Goal: Information Seeking & Learning: Learn about a topic

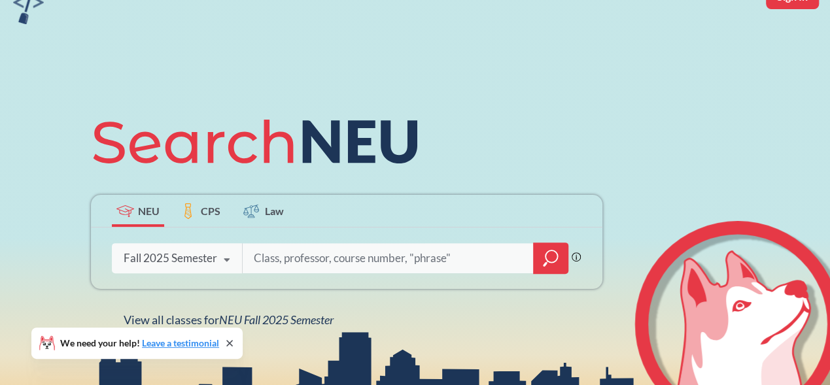
scroll to position [196, 0]
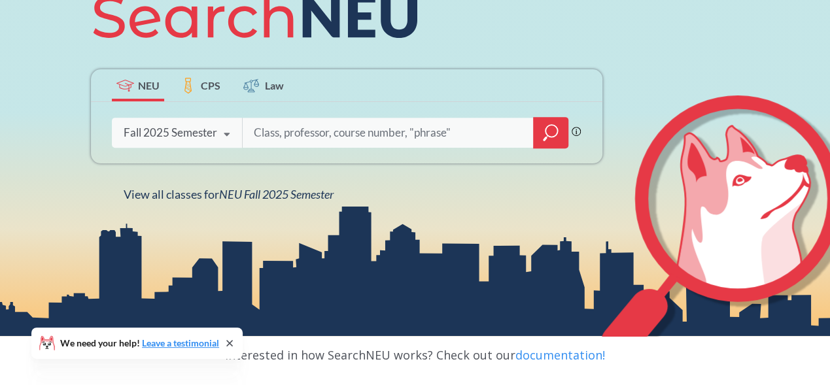
click at [219, 135] on icon at bounding box center [227, 134] width 25 height 37
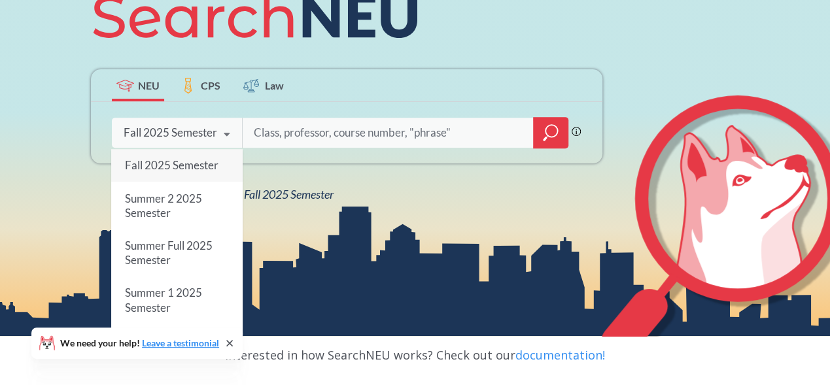
click at [484, 222] on div "NEU CPS Law Phrase search guarantees the exact search appears in the results. E…" at bounding box center [415, 91] width 830 height 491
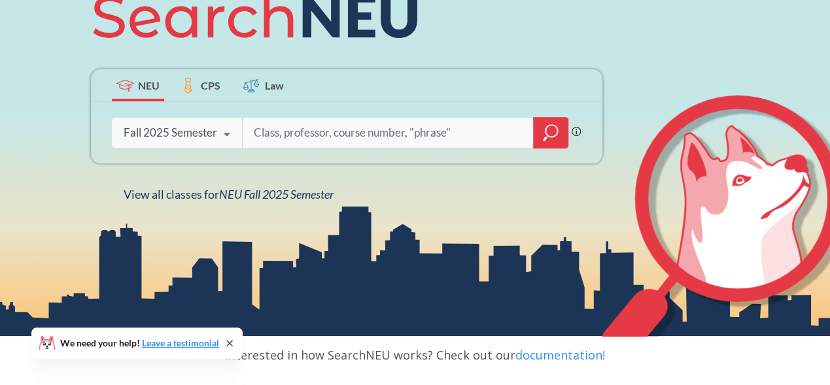
click at [228, 126] on icon at bounding box center [227, 134] width 25 height 37
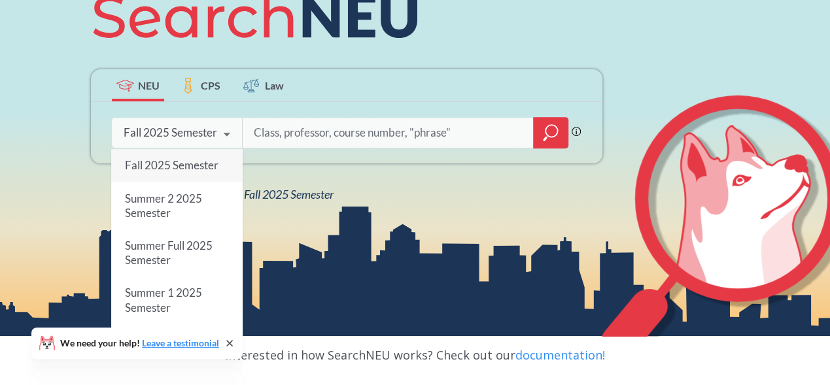
click at [318, 166] on div "NEU CPS Law Phrase search guarantees the exact search appears in the results. E…" at bounding box center [346, 91] width 527 height 222
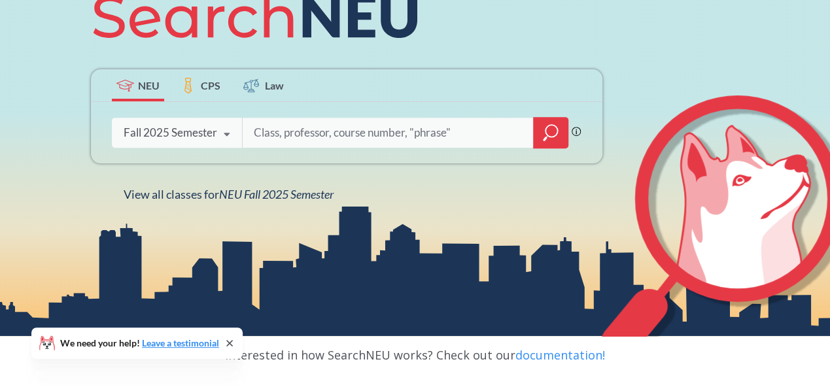
click at [315, 126] on input "search" at bounding box center [389, 132] width 272 height 27
drag, startPoint x: 291, startPoint y: 131, endPoint x: 320, endPoint y: 129, distance: 28.9
click at [292, 131] on input "search" at bounding box center [389, 132] width 272 height 27
type input "bayesian"
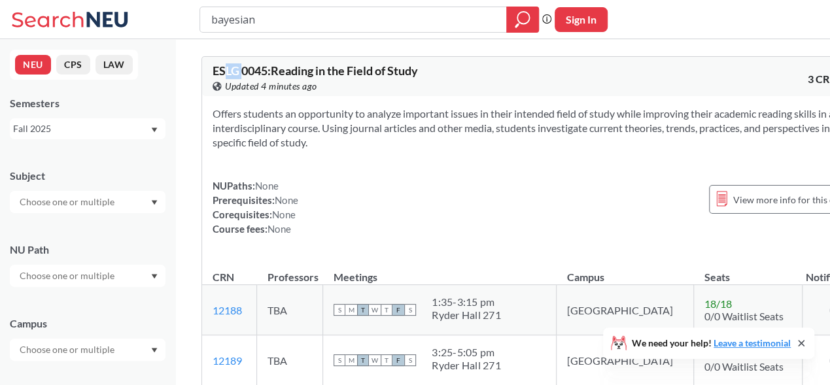
drag, startPoint x: 225, startPoint y: 73, endPoint x: 244, endPoint y: 67, distance: 19.9
click at [244, 67] on span "ESLG 0045 : Reading in the Field of Study" at bounding box center [315, 70] width 205 height 14
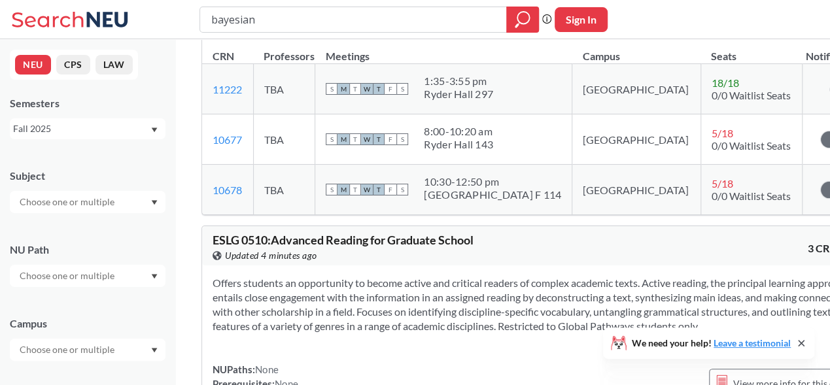
scroll to position [2356, 0]
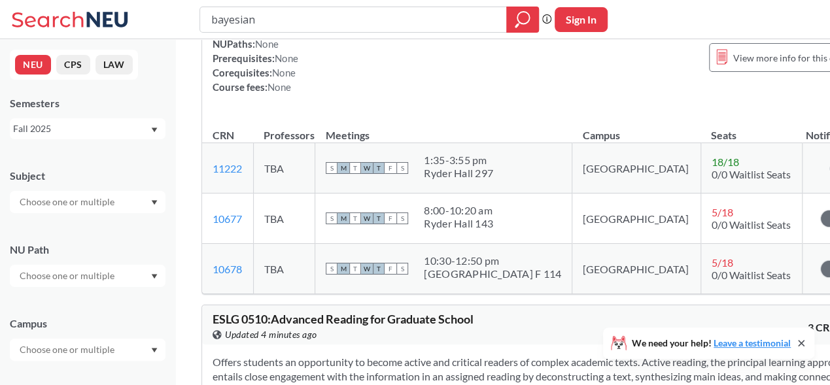
click at [228, 312] on span "ESLG 0510 : Advanced Reading for Graduate School" at bounding box center [343, 319] width 261 height 14
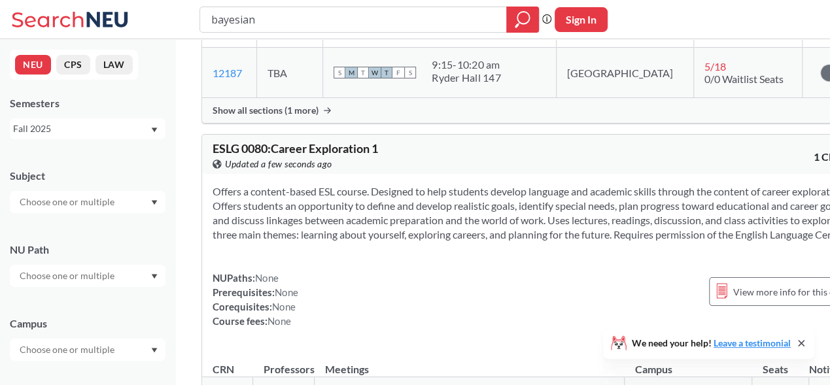
scroll to position [0, 0]
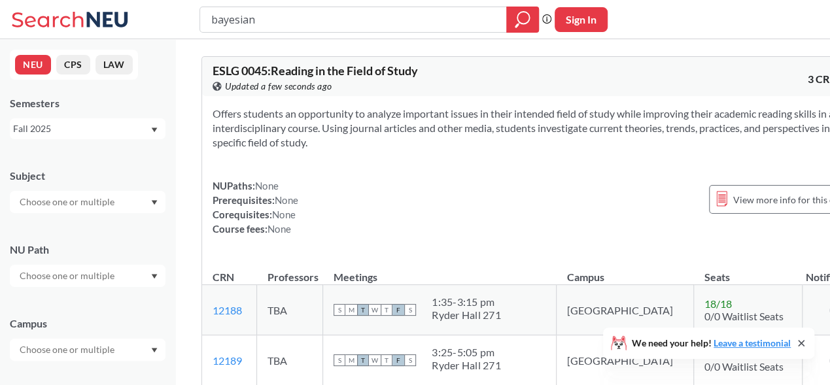
click at [118, 207] on input "text" at bounding box center [68, 202] width 110 height 16
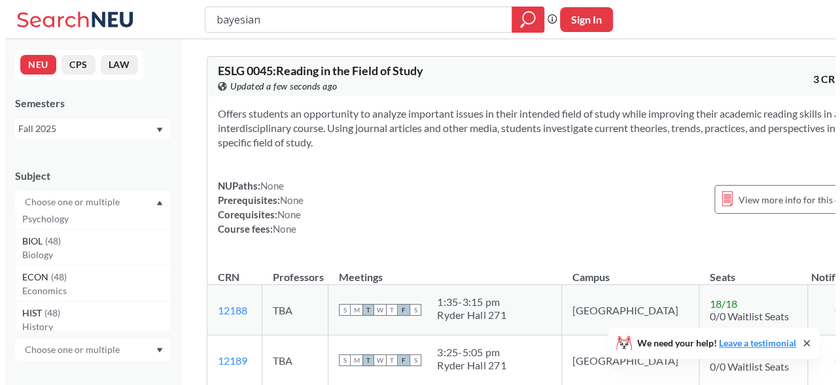
scroll to position [458, 0]
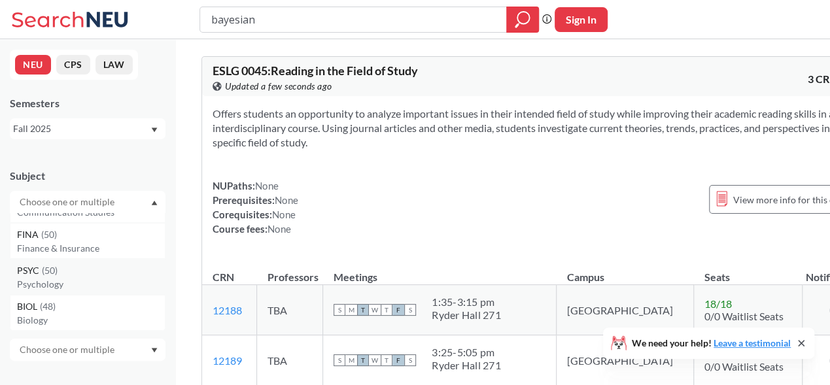
click at [101, 274] on div "PSYC ( 50 )" at bounding box center [91, 271] width 148 height 14
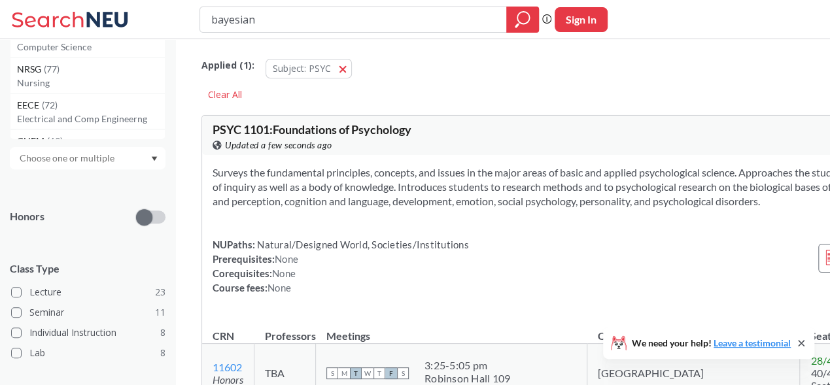
click at [85, 164] on input "text" at bounding box center [68, 158] width 110 height 16
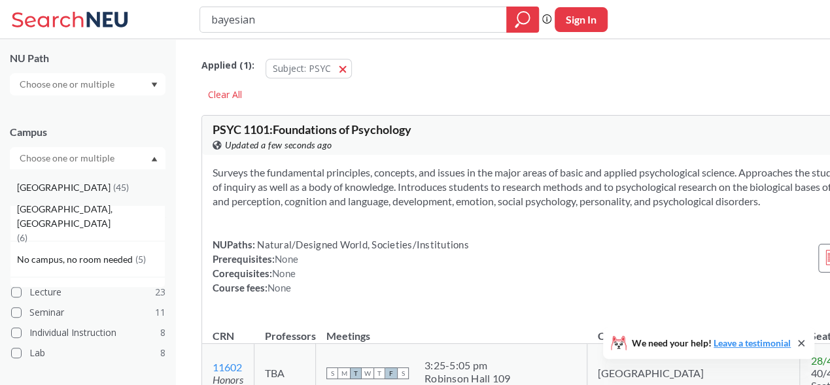
click at [82, 192] on div "[GEOGRAPHIC_DATA] ( 45 )" at bounding box center [91, 188] width 148 height 14
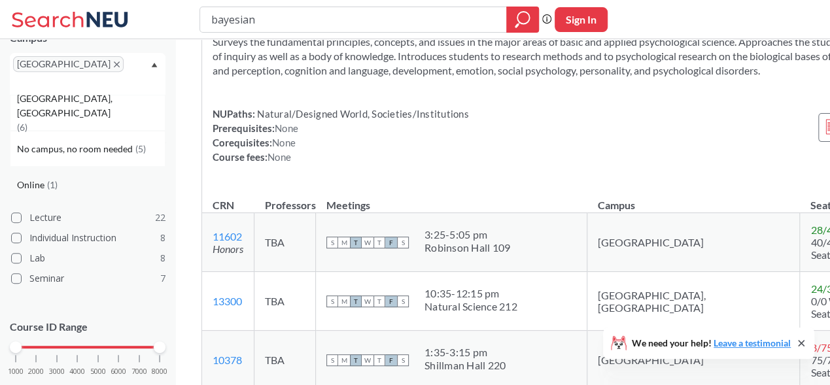
scroll to position [306, 0]
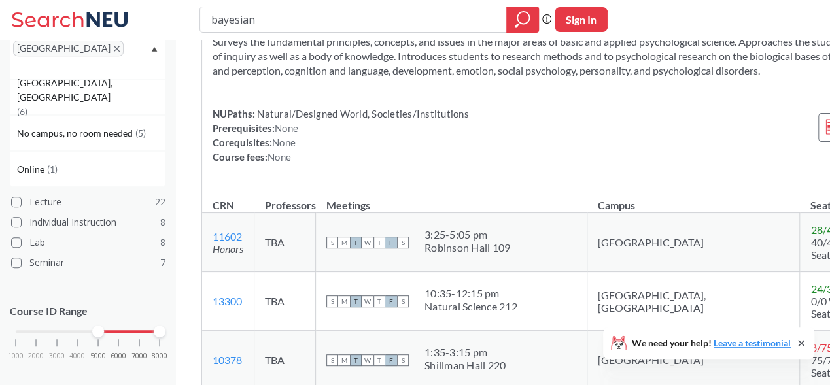
drag, startPoint x: 15, startPoint y: 311, endPoint x: 99, endPoint y: 315, distance: 84.5
click at [99, 326] on div at bounding box center [98, 332] width 12 height 12
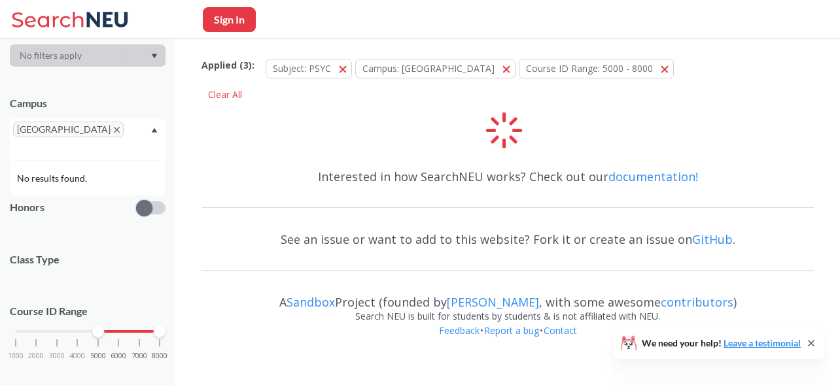
scroll to position [94, 0]
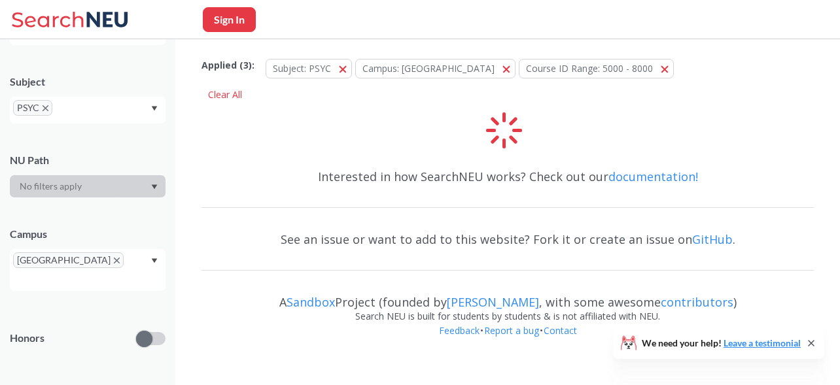
click at [131, 194] on div at bounding box center [88, 186] width 156 height 22
click at [131, 190] on div at bounding box center [88, 186] width 156 height 22
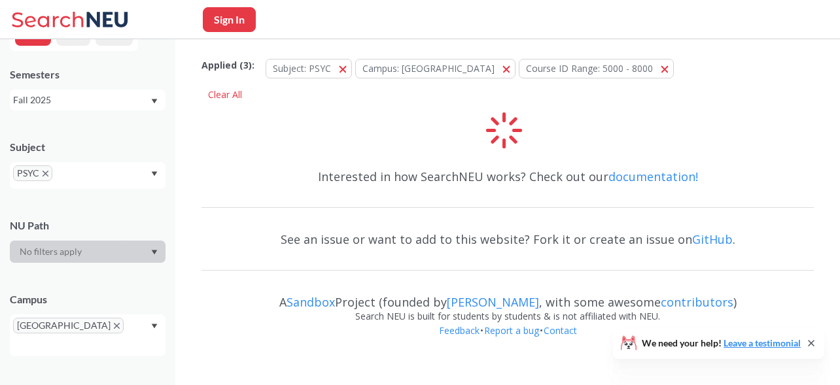
scroll to position [0, 0]
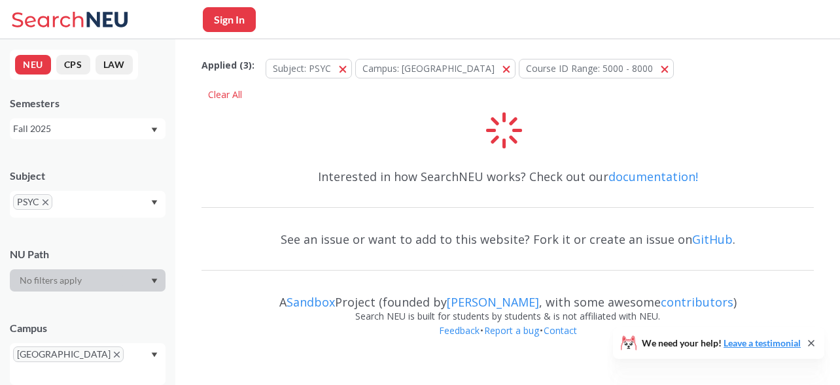
click at [229, 14] on button "Sign In" at bounding box center [229, 19] width 53 height 25
select select "US"
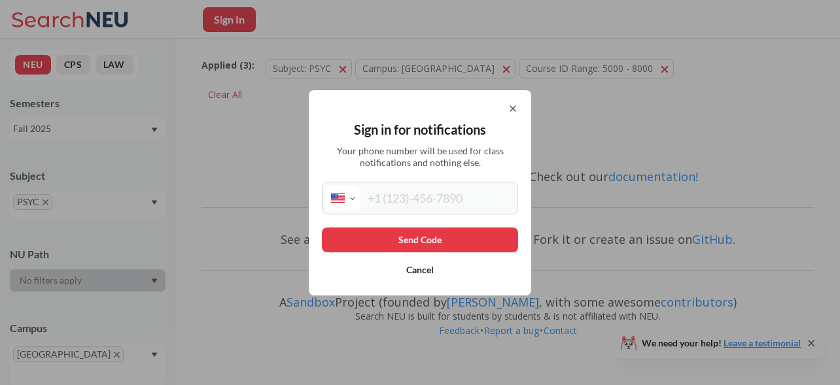
click at [431, 265] on button "Cancel" at bounding box center [420, 270] width 196 height 25
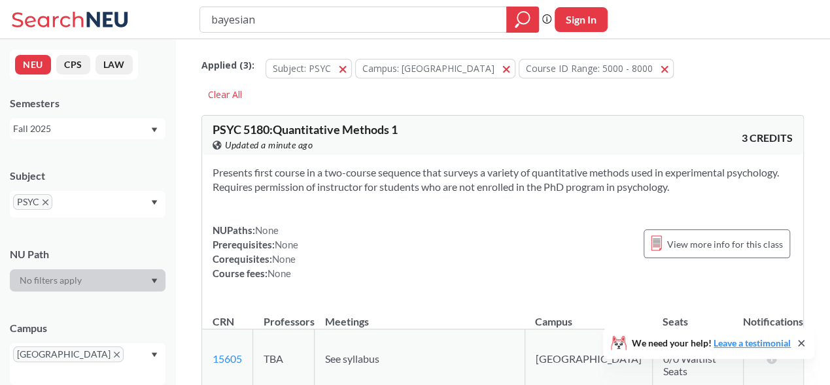
click at [97, 12] on icon at bounding box center [107, 19] width 41 height 15
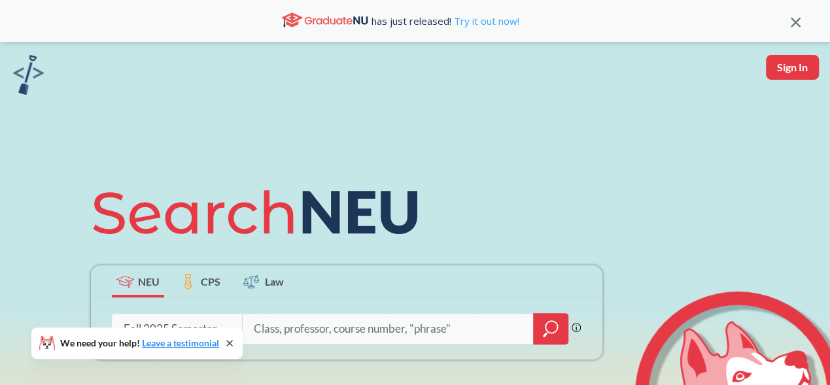
click at [494, 20] on link "Try it out now!" at bounding box center [485, 20] width 68 height 13
